Goal: Transaction & Acquisition: Purchase product/service

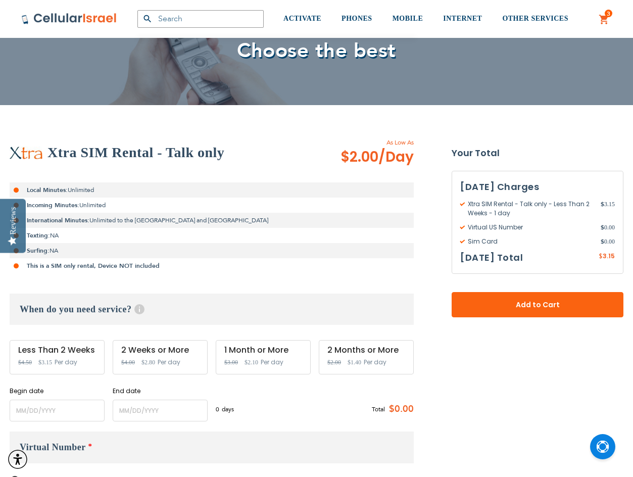
scroll to position [101, 0]
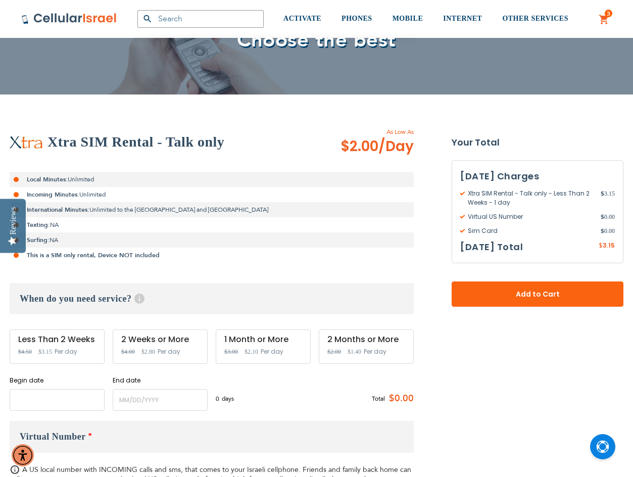
click at [63, 398] on input "name" at bounding box center [57, 400] width 95 height 22
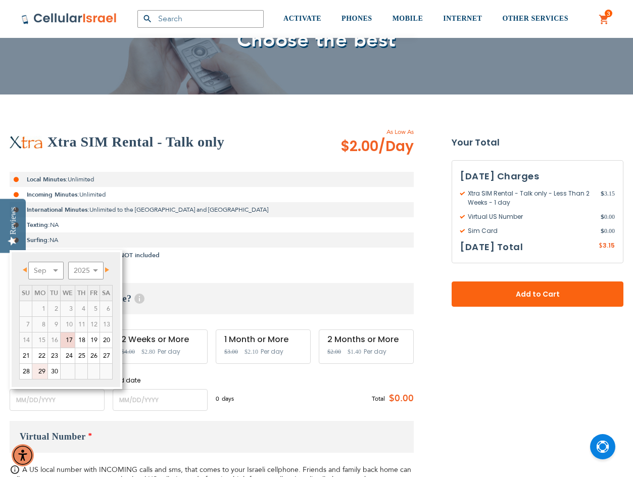
click at [39, 371] on link "29" at bounding box center [39, 371] width 15 height 15
type input "[DATE]"
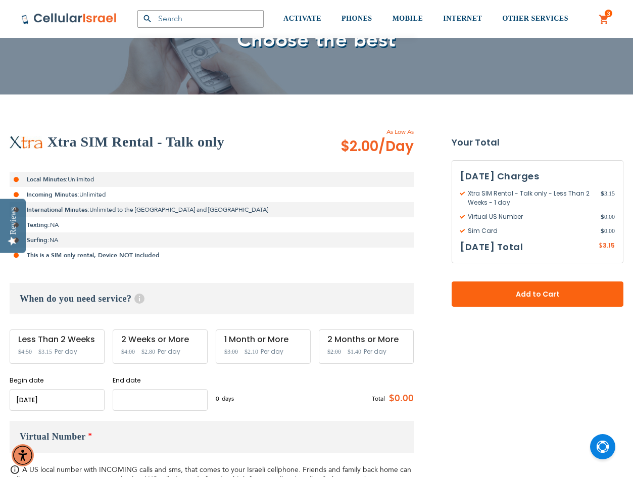
click at [144, 402] on input "name" at bounding box center [160, 400] width 95 height 22
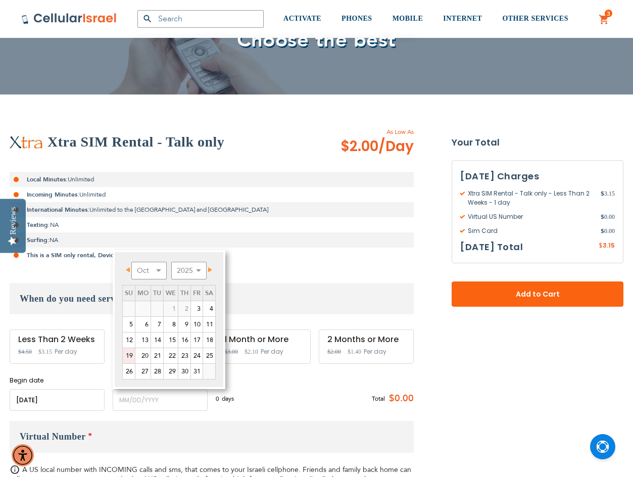
click at [128, 354] on link "19" at bounding box center [129, 355] width 12 height 15
type input "[DATE]"
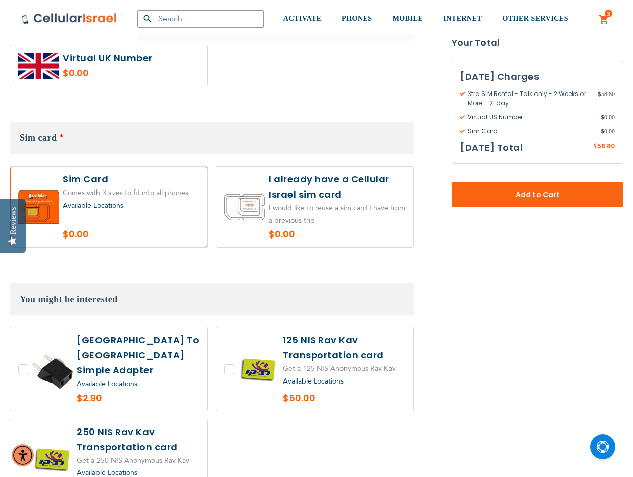
scroll to position [606, 0]
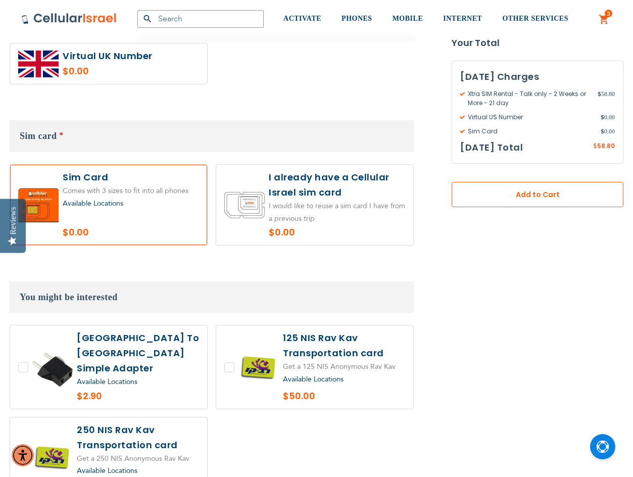
click at [523, 200] on span "Add to Cart" at bounding box center [537, 195] width 105 height 11
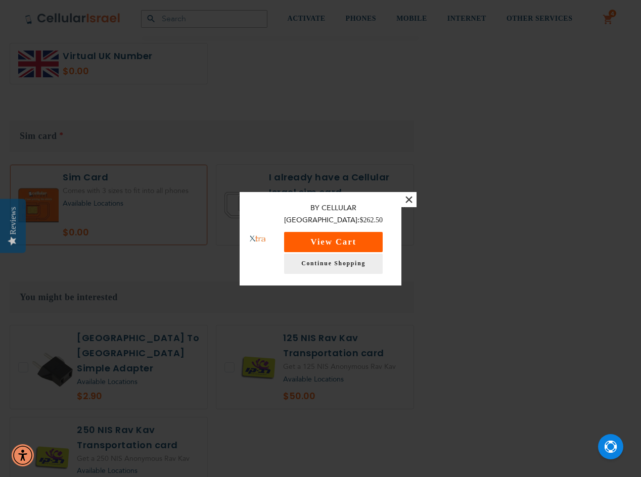
click at [341, 238] on button "View Cart" at bounding box center [333, 242] width 99 height 20
